Goal: Information Seeking & Learning: Learn about a topic

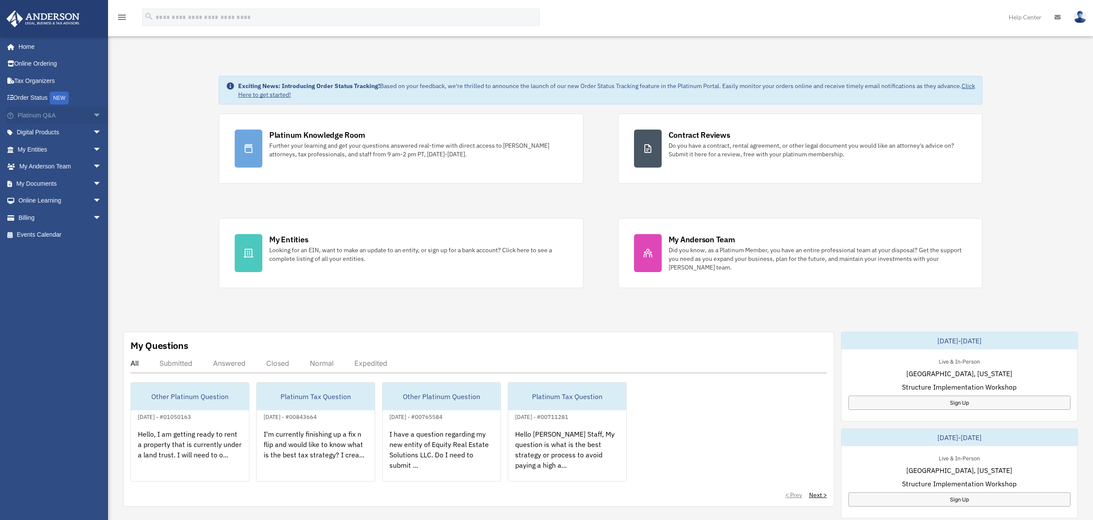
click at [64, 120] on link "Platinum Q&A arrow_drop_down" at bounding box center [60, 115] width 108 height 17
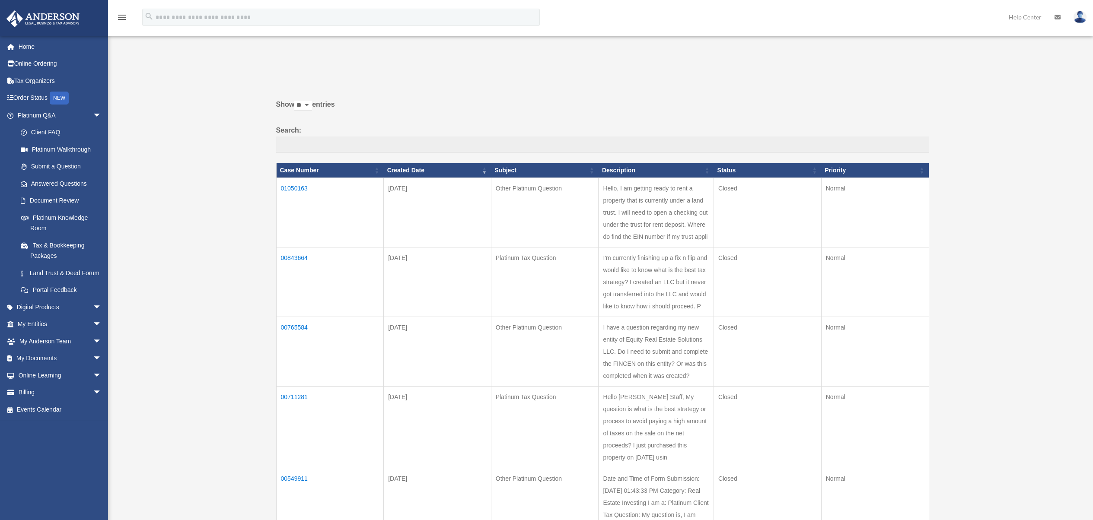
scroll to position [2, 0]
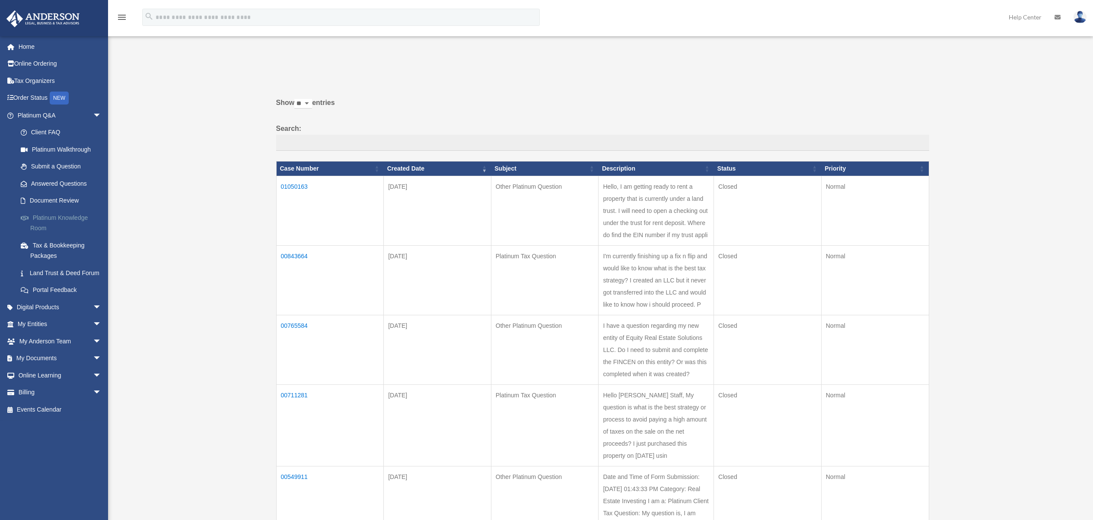
click at [76, 220] on link "Platinum Knowledge Room" at bounding box center [63, 223] width 102 height 28
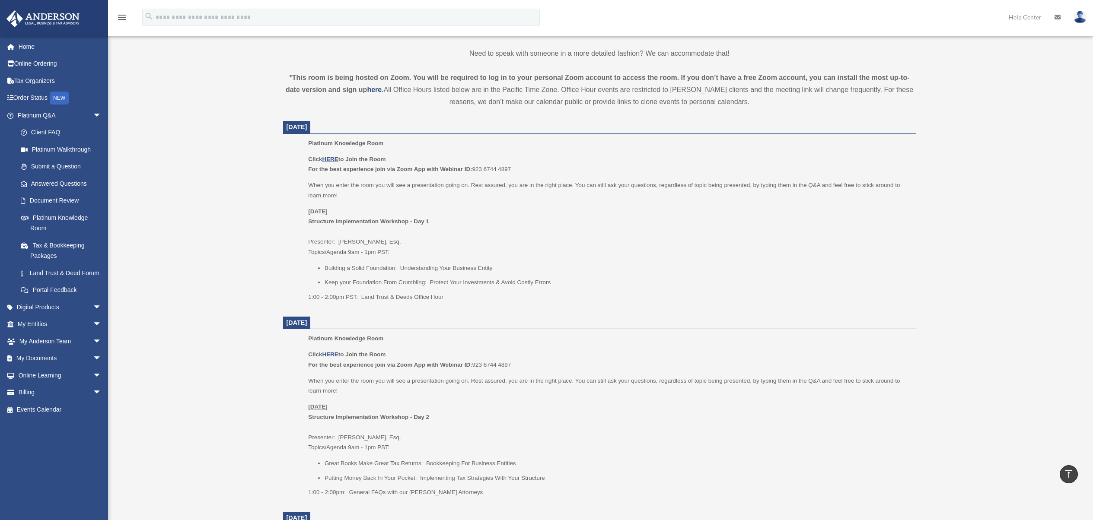
scroll to position [294, 0]
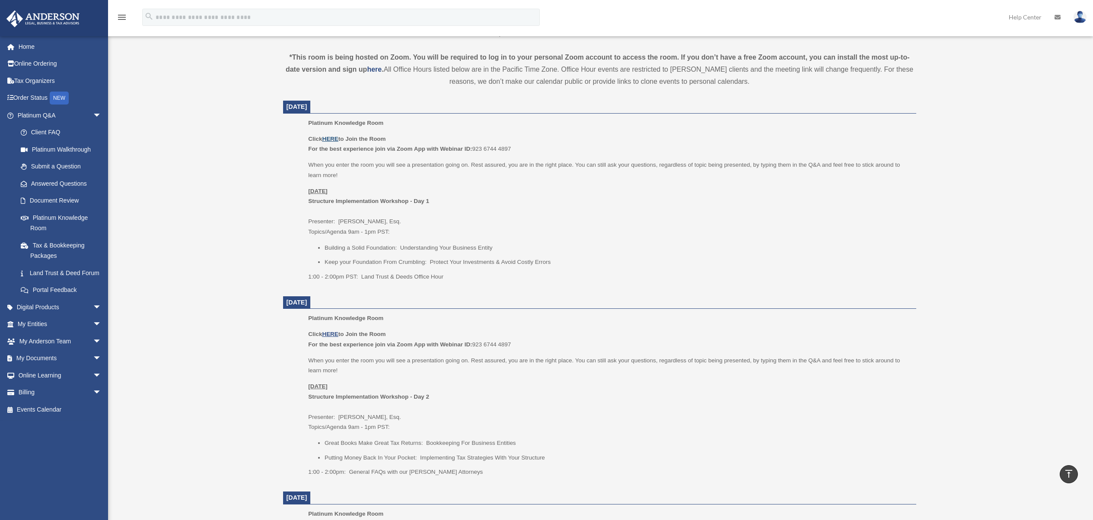
click at [335, 139] on u "HERE" at bounding box center [330, 139] width 16 height 6
